Goal: Task Accomplishment & Management: Manage account settings

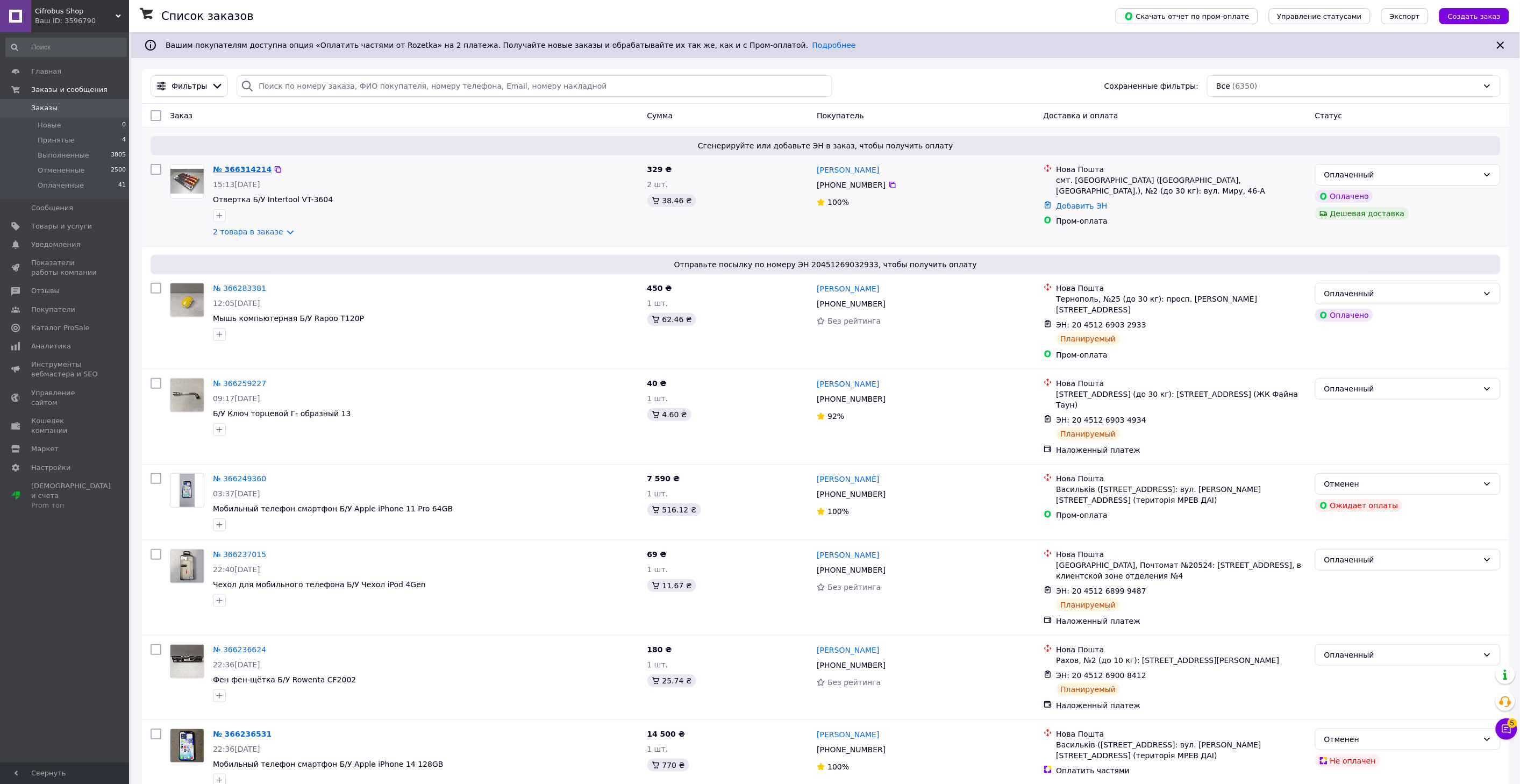
click at [239, 171] on link "№ 366314214" at bounding box center [242, 169] width 59 height 8
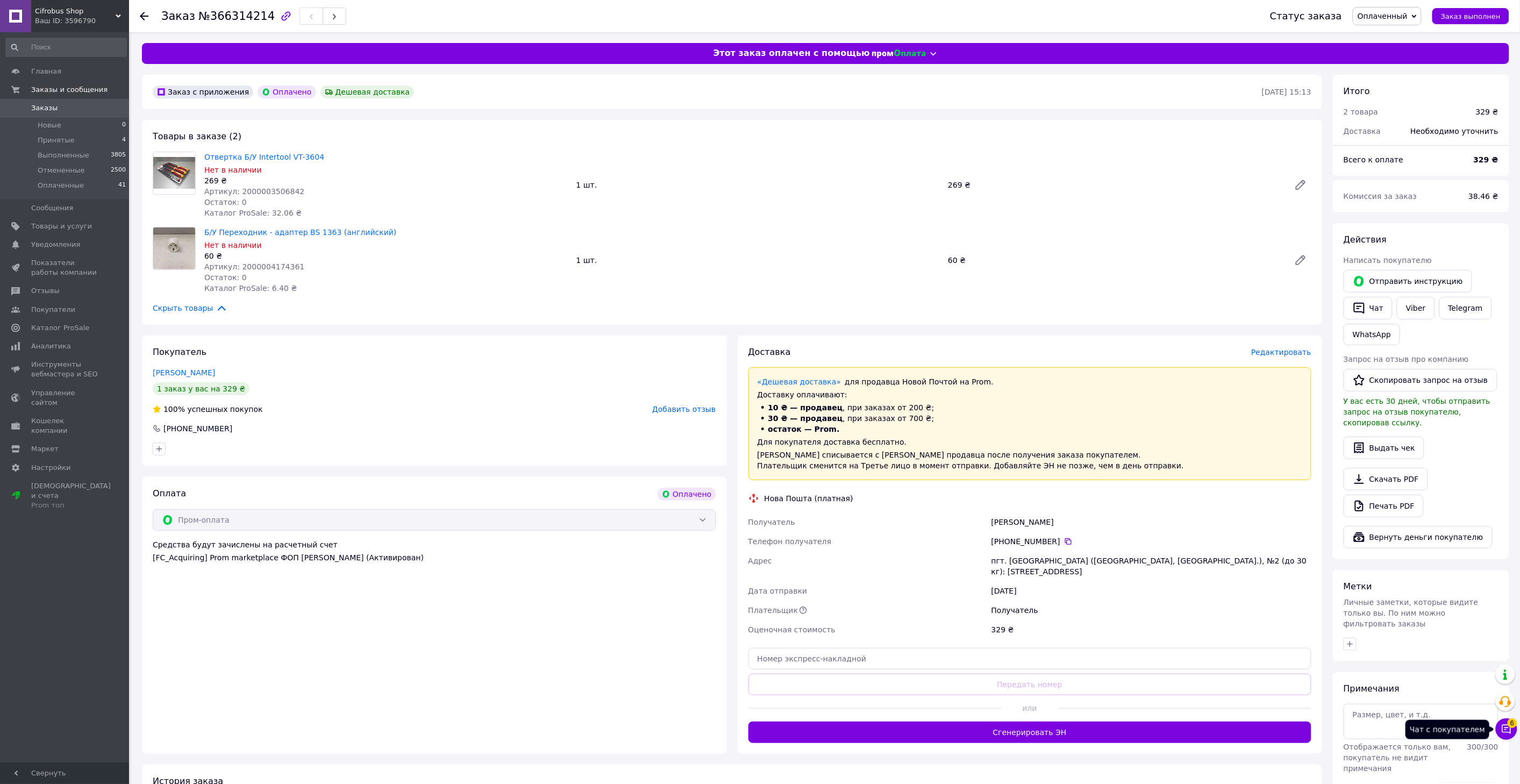
click at [1504, 737] on button "Чат с покупателем 6" at bounding box center [1506, 729] width 21 height 21
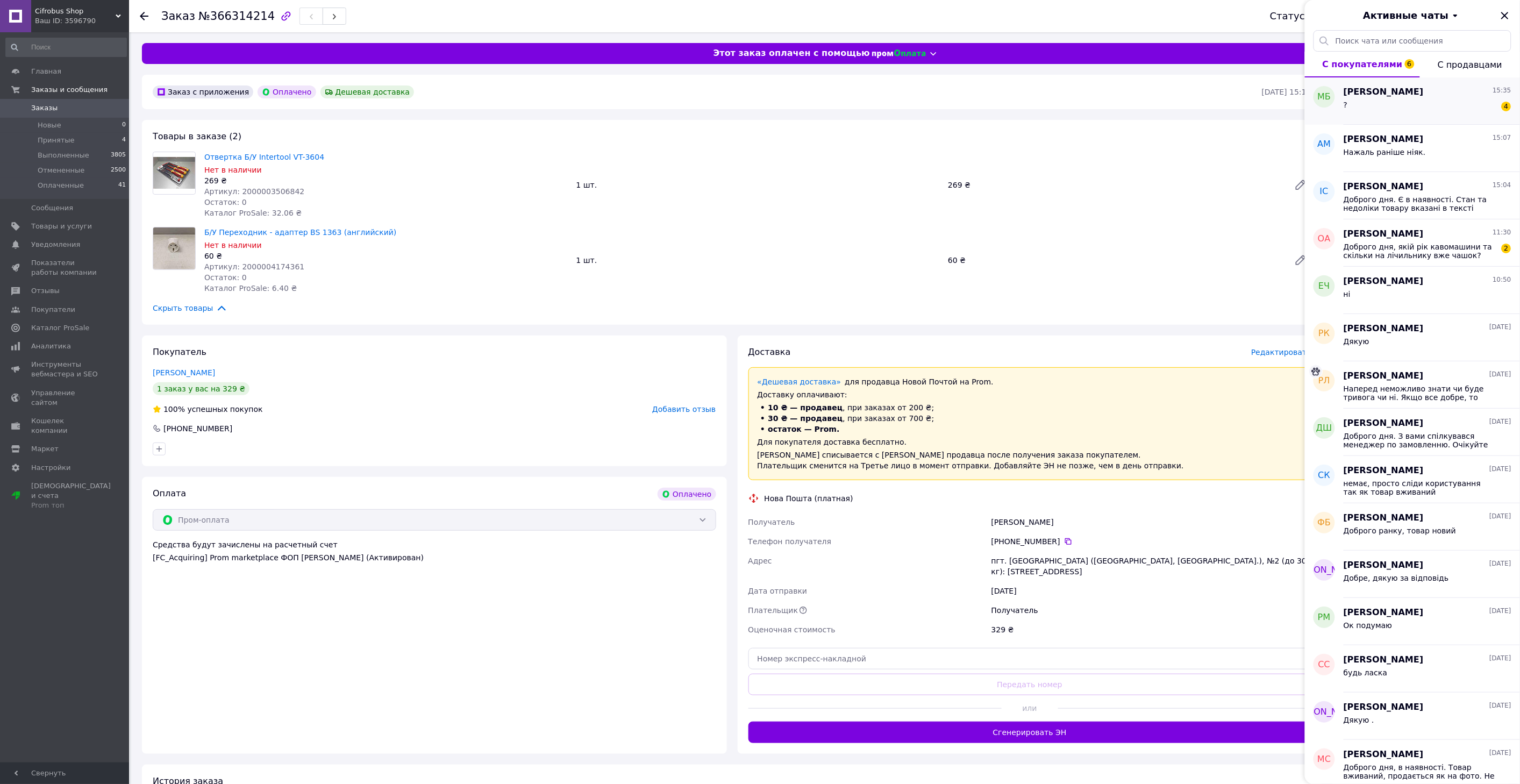
click at [1416, 101] on div "? 4" at bounding box center [1427, 107] width 168 height 17
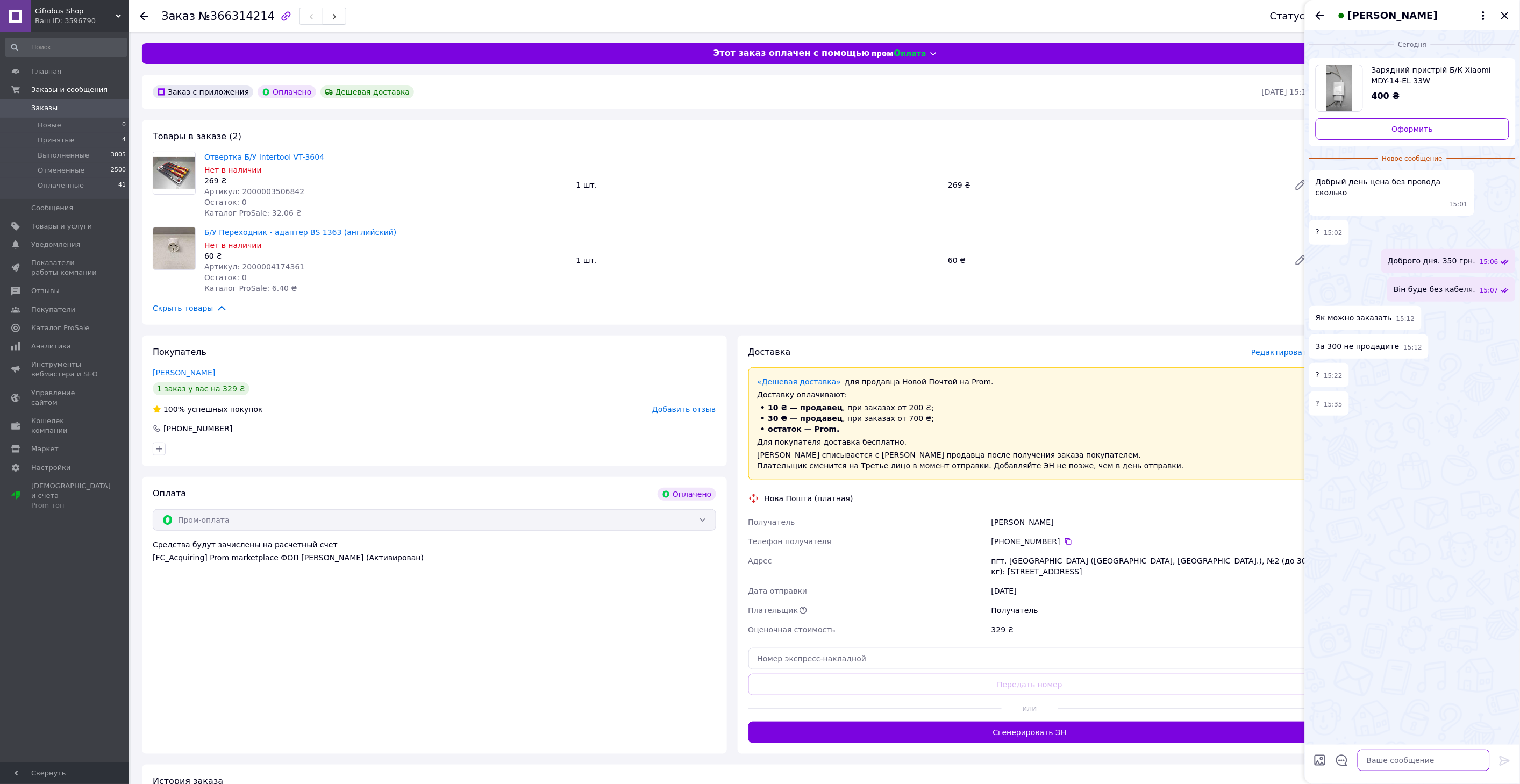
click at [1403, 761] on textarea at bounding box center [1423, 760] width 132 height 21
type textarea "350 нажаль"
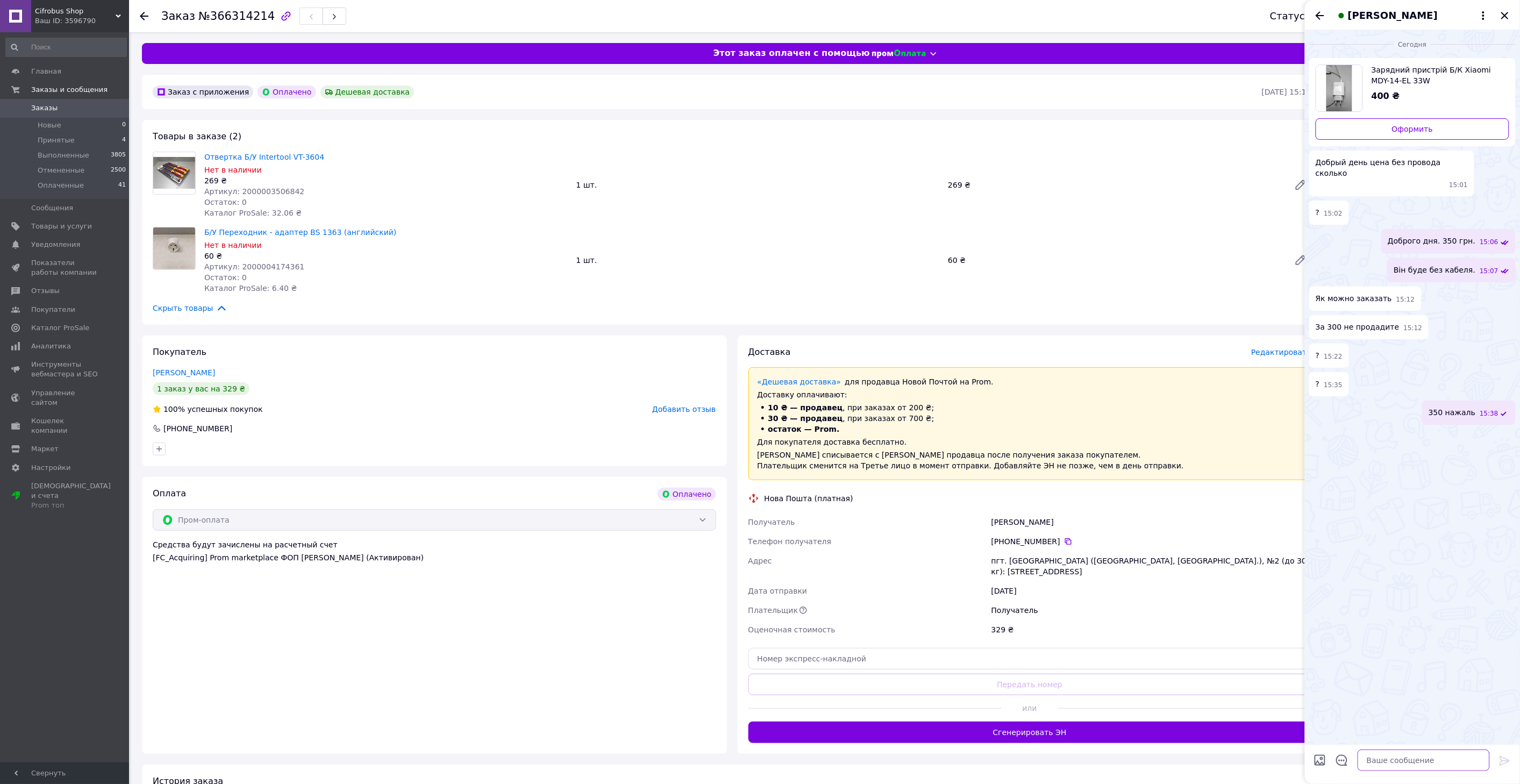
click at [1398, 760] on textarea at bounding box center [1423, 760] width 132 height 21
type textarea "Міняти ціну?"
click at [37, 111] on span "Заказы" at bounding box center [45, 108] width 26 height 9
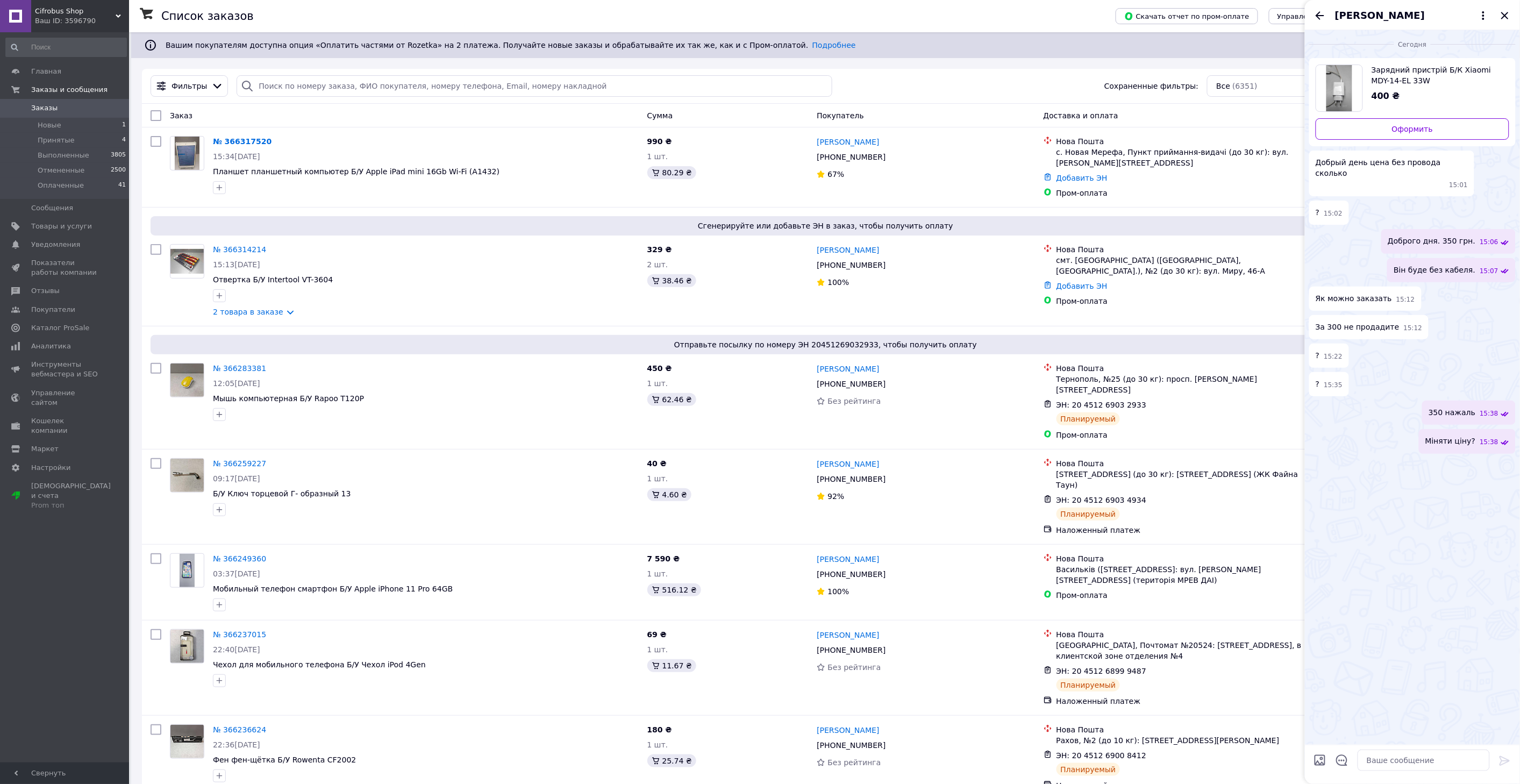
click at [1385, 472] on div "Сегодня Зарядний пристрій Б/К Xiaomi MDY-14-EL 33W 400 ₴ Оформить Добрый день ц…" at bounding box center [1412, 388] width 215 height 715
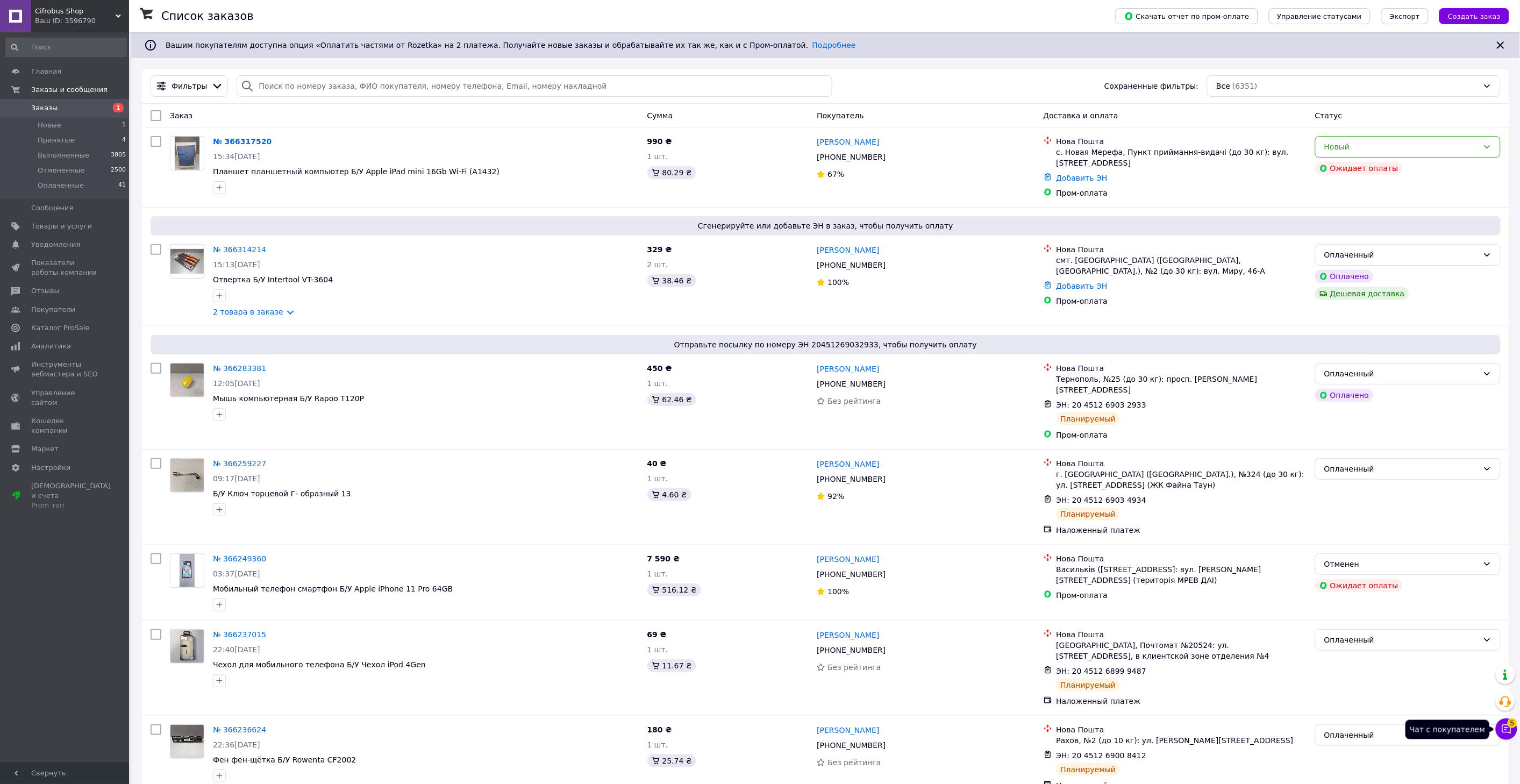
click at [1506, 728] on icon at bounding box center [1506, 729] width 11 height 11
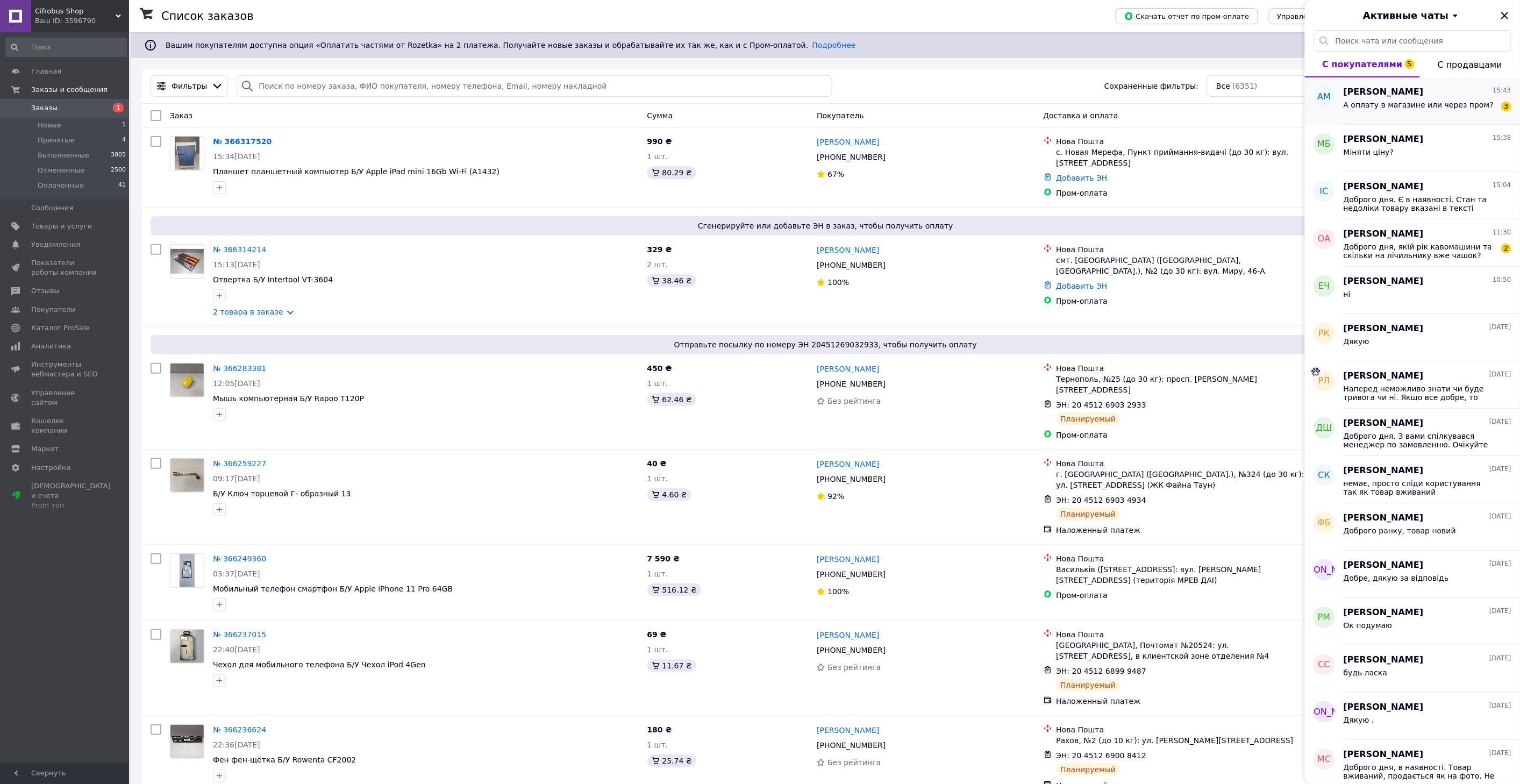
click at [1385, 104] on span "А оплату в магазине или через пром?" at bounding box center [1419, 104] width 150 height 8
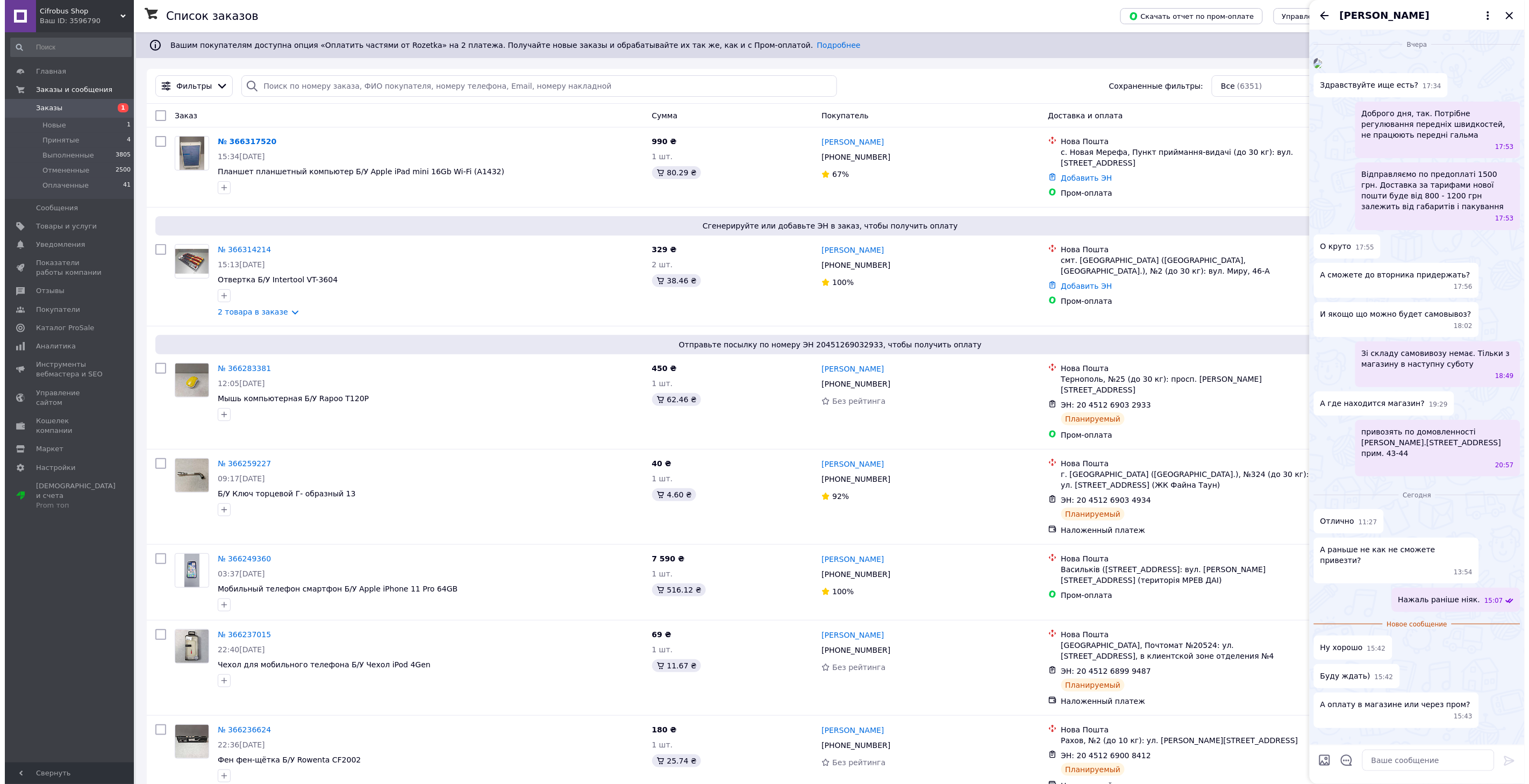
scroll to position [94, 0]
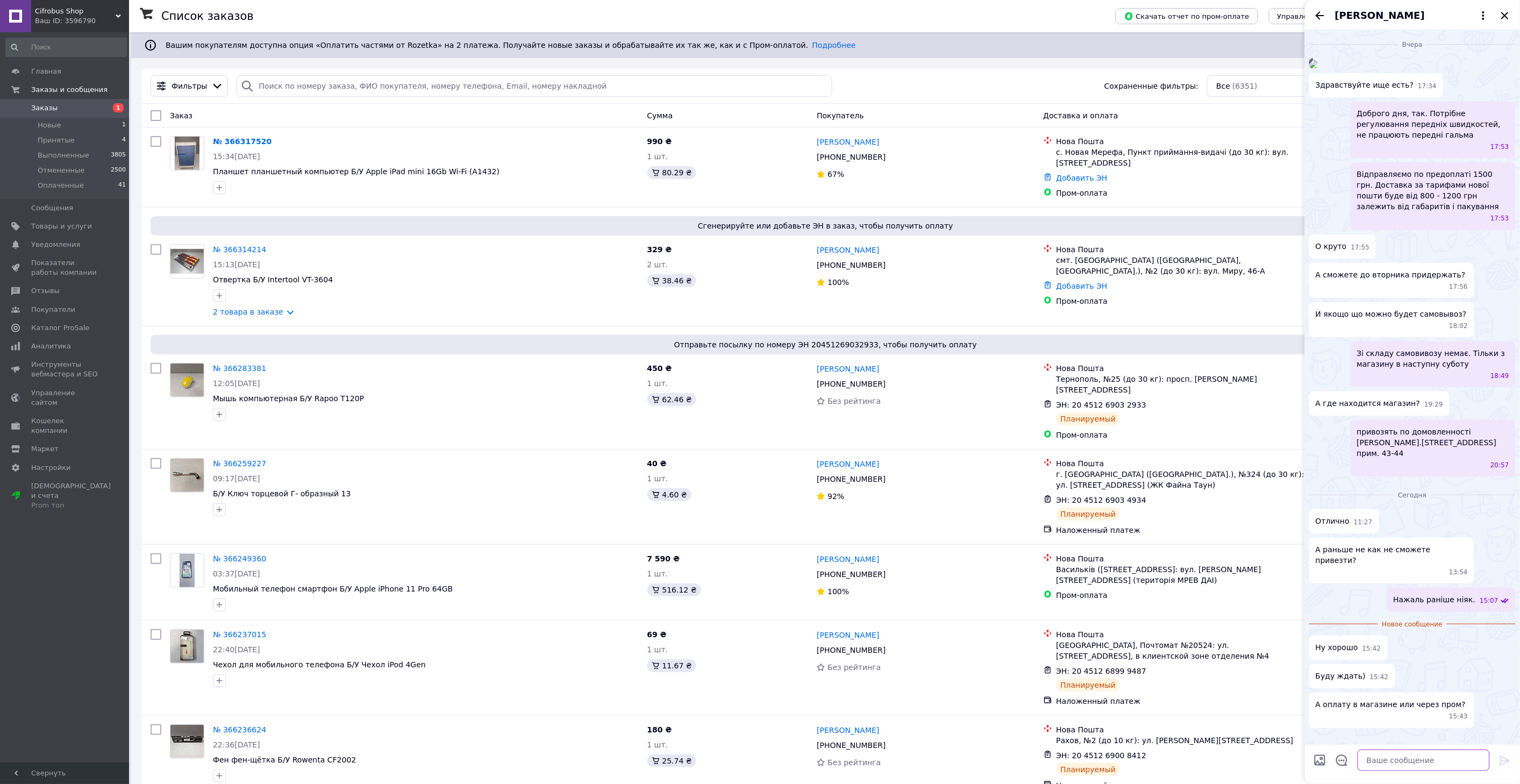
click at [1399, 757] on textarea at bounding box center [1423, 760] width 132 height 21
click at [1318, 12] on icon "Назад" at bounding box center [1320, 15] width 13 height 13
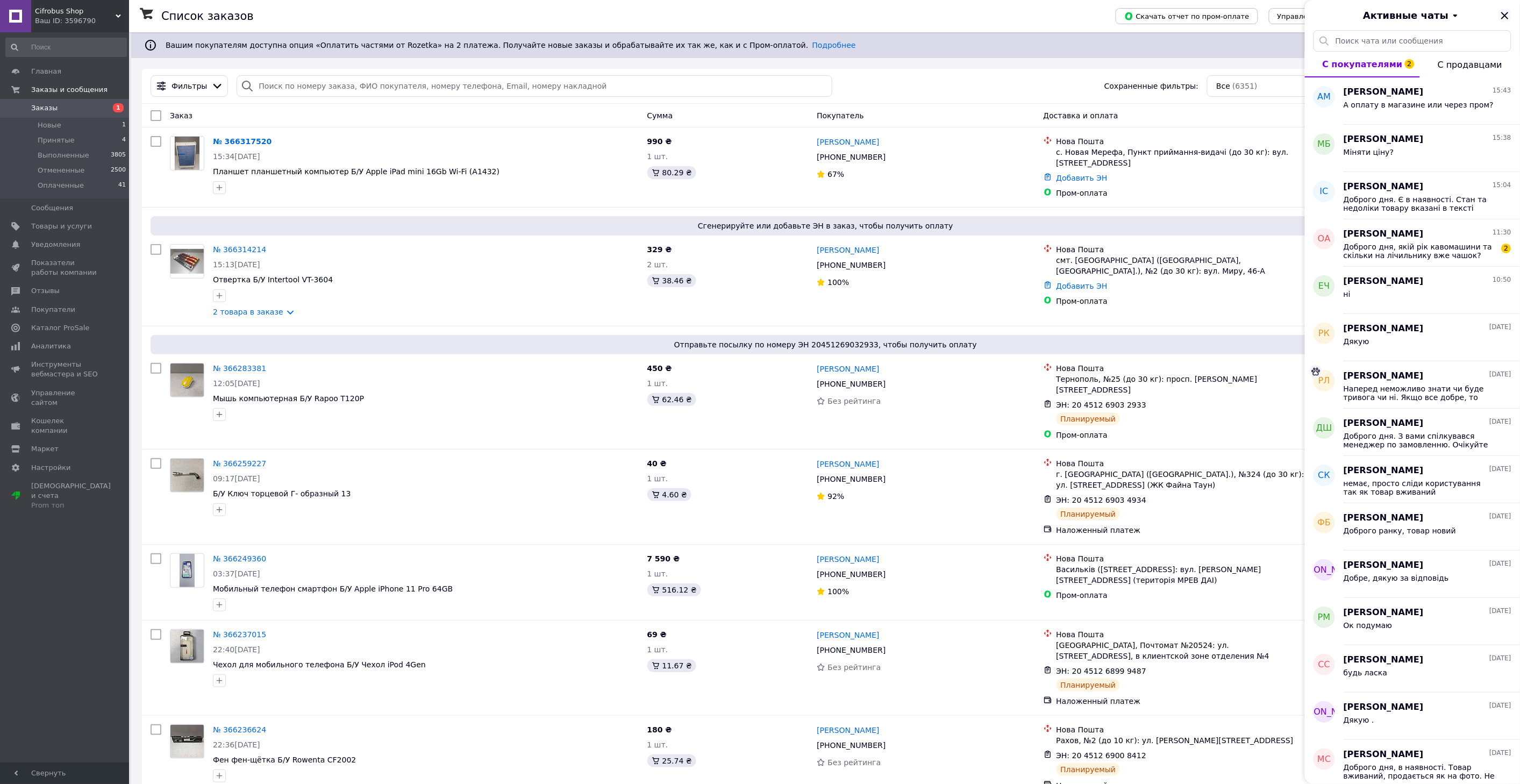
click at [1509, 11] on icon "Закрыть" at bounding box center [1505, 15] width 13 height 13
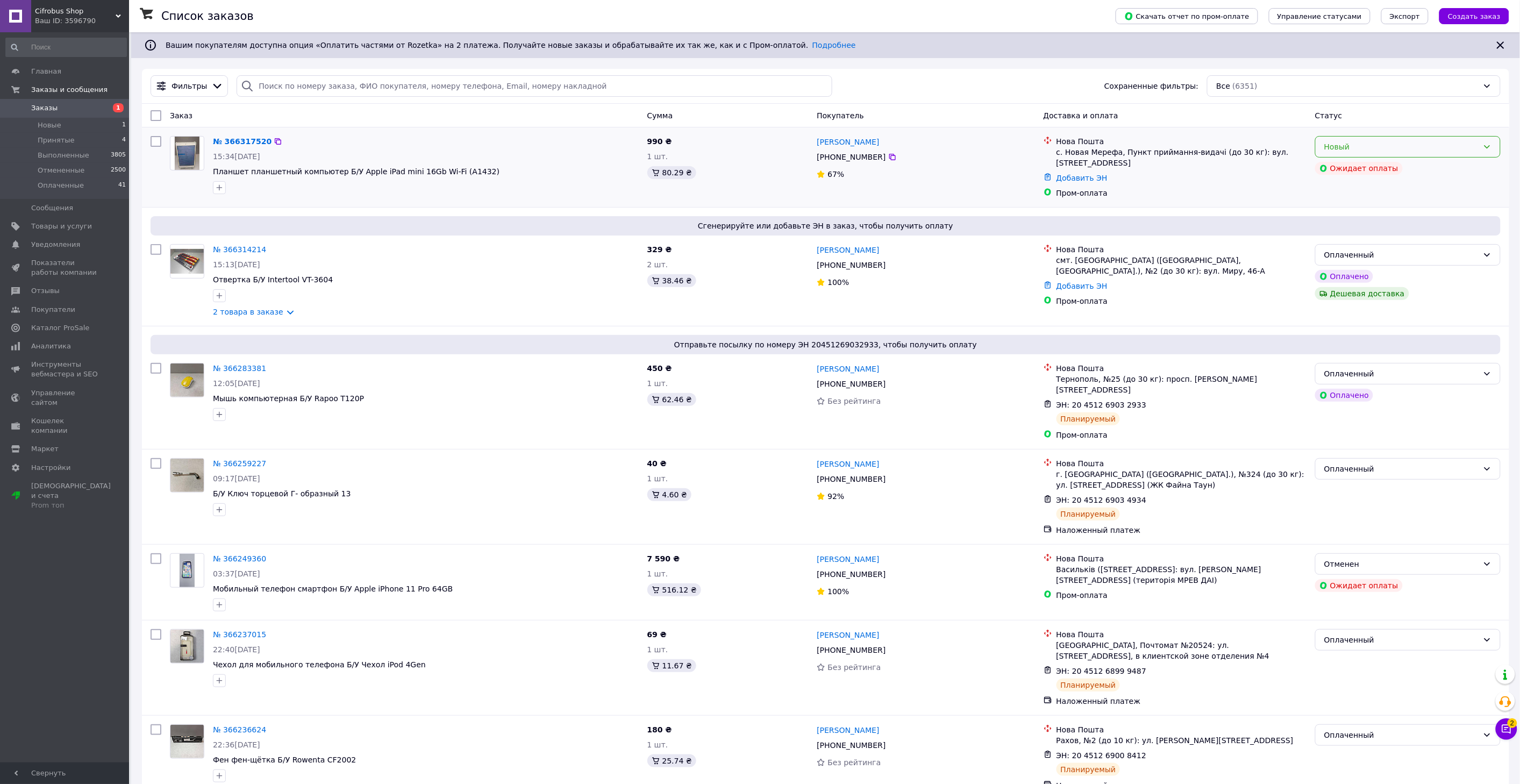
click at [1442, 149] on div "Новый" at bounding box center [1401, 147] width 154 height 12
click at [1399, 168] on li "Принят" at bounding box center [1408, 171] width 185 height 20
click at [237, 144] on link "№ 366317520" at bounding box center [242, 141] width 59 height 8
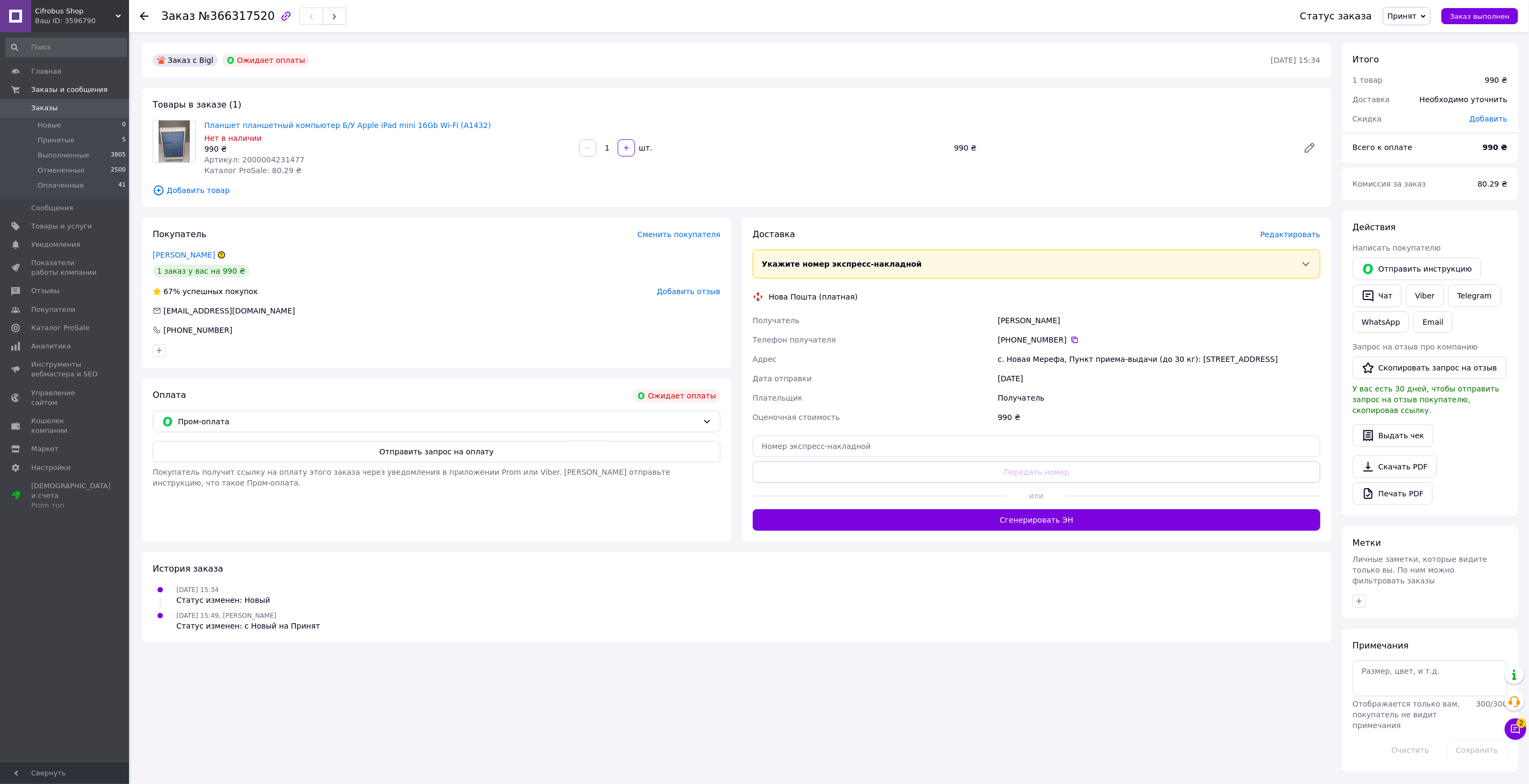
click at [50, 111] on span "Заказы" at bounding box center [45, 108] width 26 height 9
